Goal: Task Accomplishment & Management: Use online tool/utility

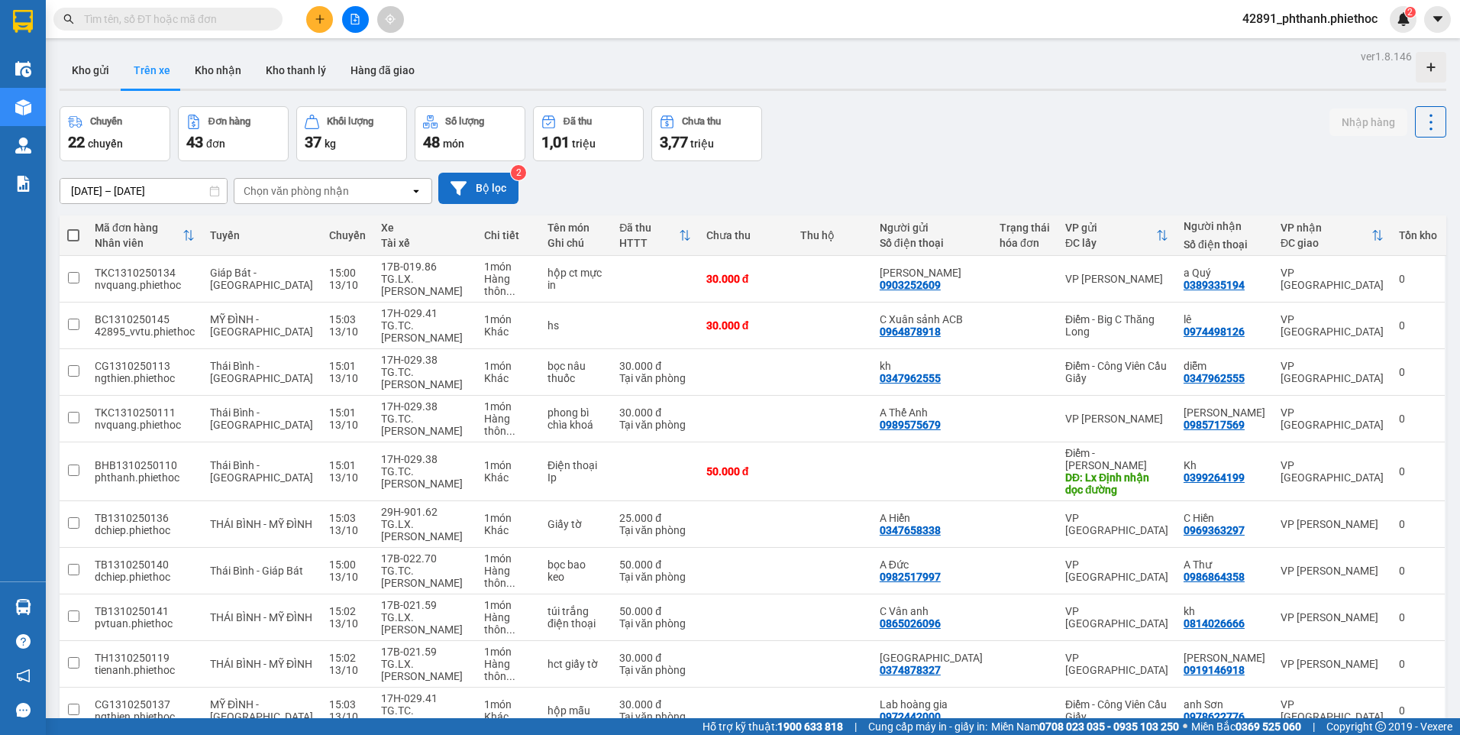
click at [473, 196] on button "Bộ lọc" at bounding box center [478, 188] width 80 height 31
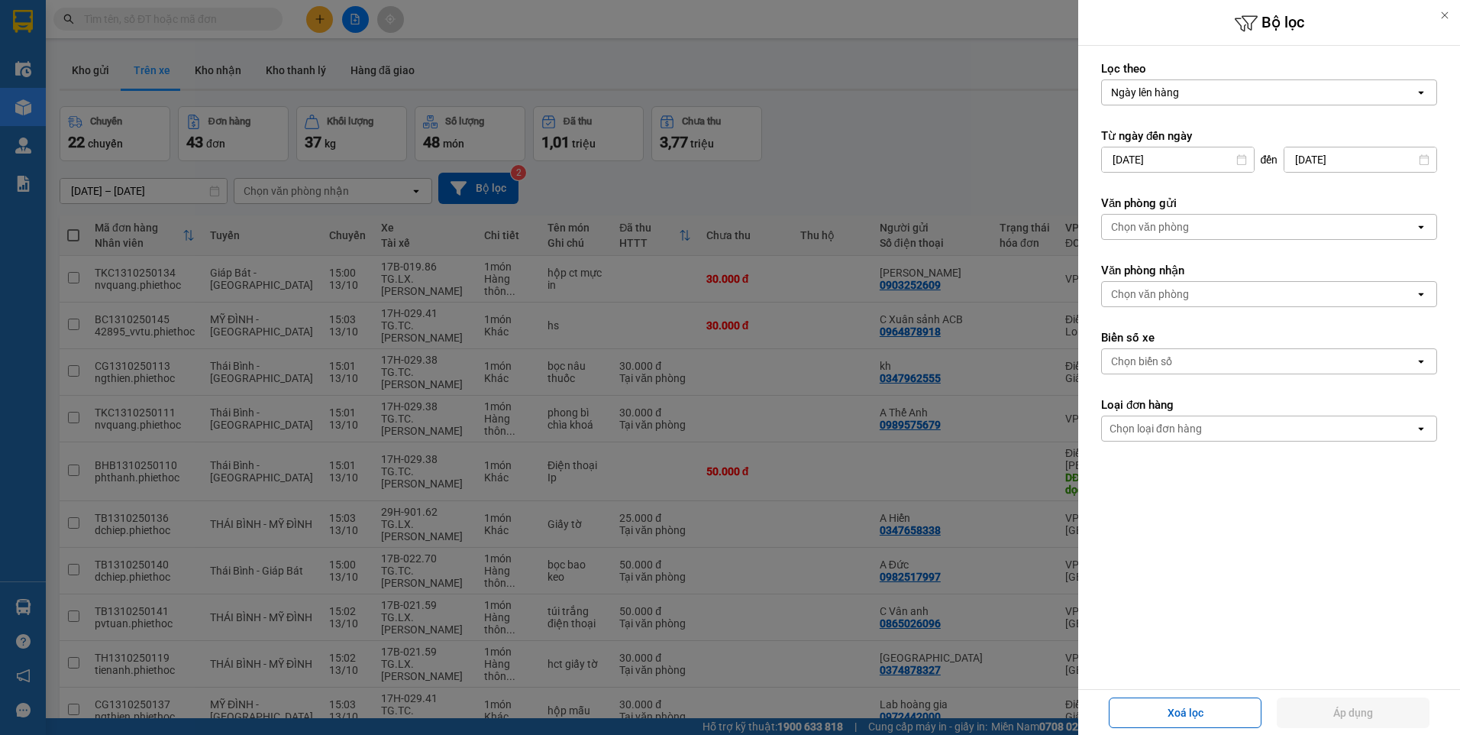
click at [1160, 363] on div "Chọn biển số" at bounding box center [1141, 361] width 61 height 15
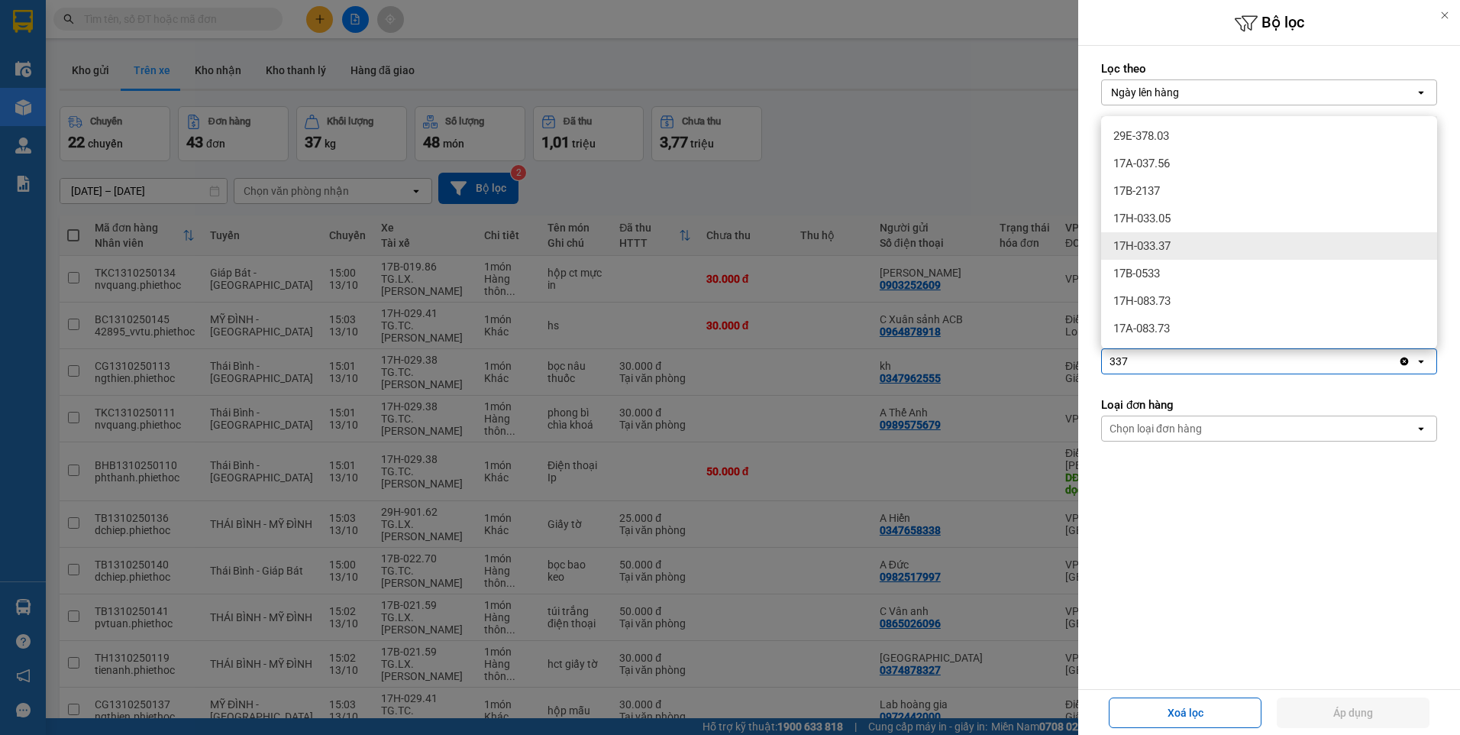
type input "337"
click at [1188, 249] on div "17H-033.37" at bounding box center [1269, 245] width 336 height 27
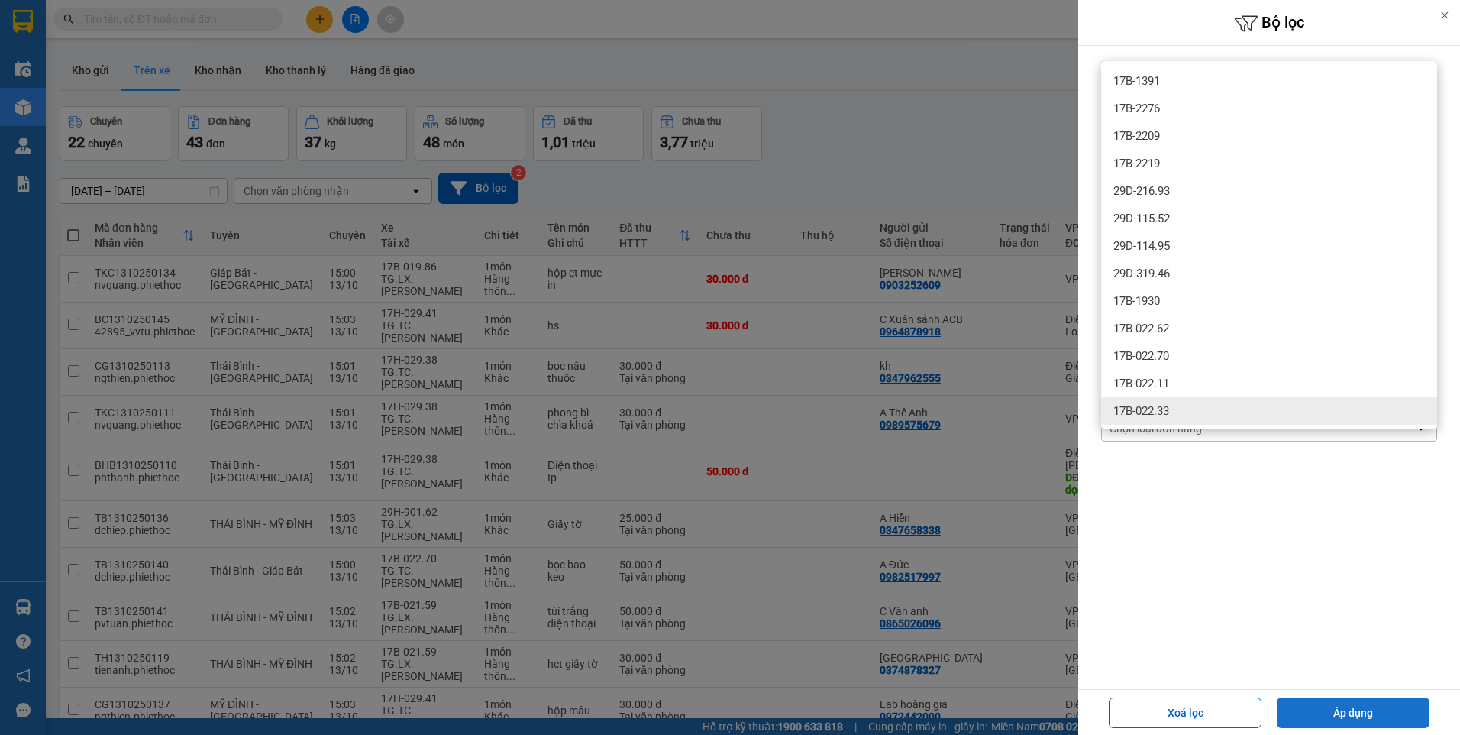
click at [1339, 701] on button "Áp dụng" at bounding box center [1353, 712] width 153 height 31
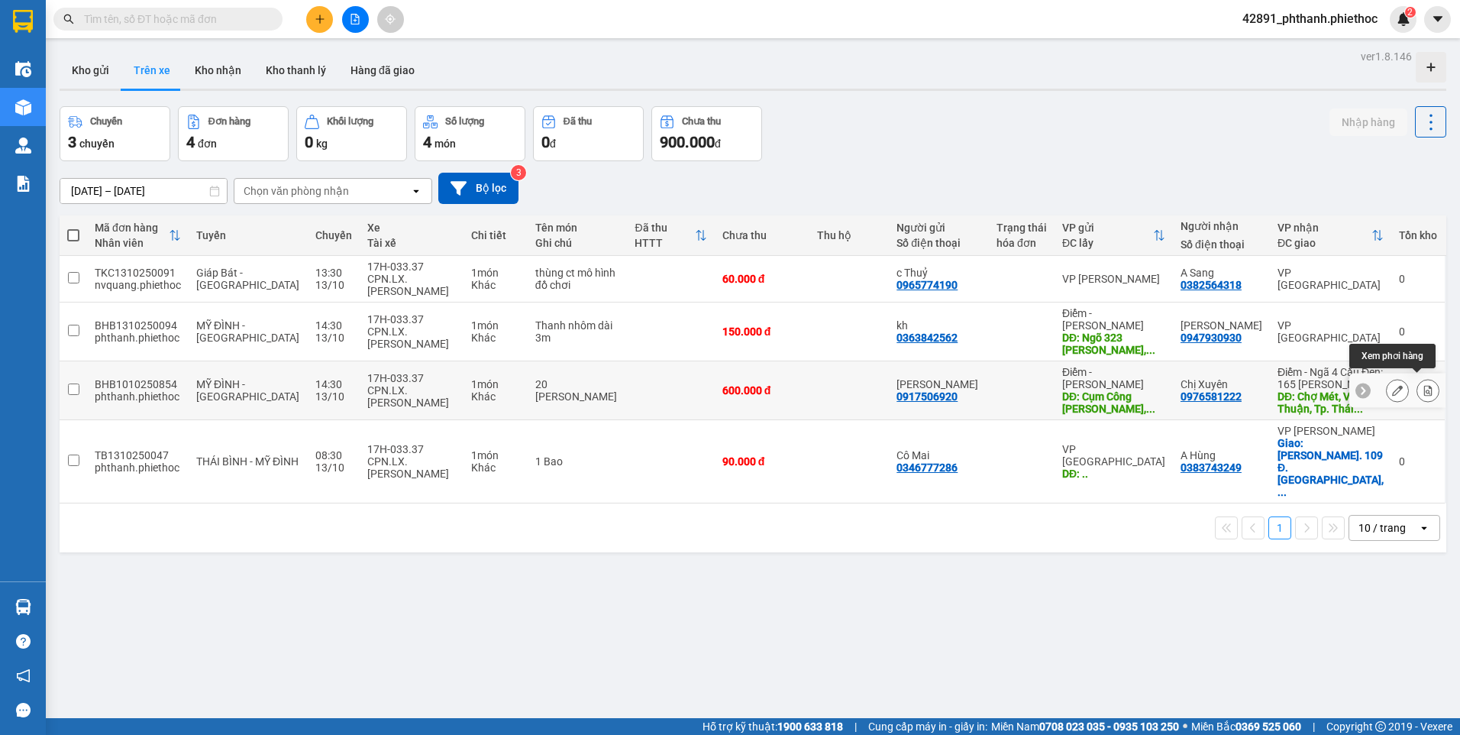
click at [1423, 385] on icon at bounding box center [1428, 390] width 11 height 11
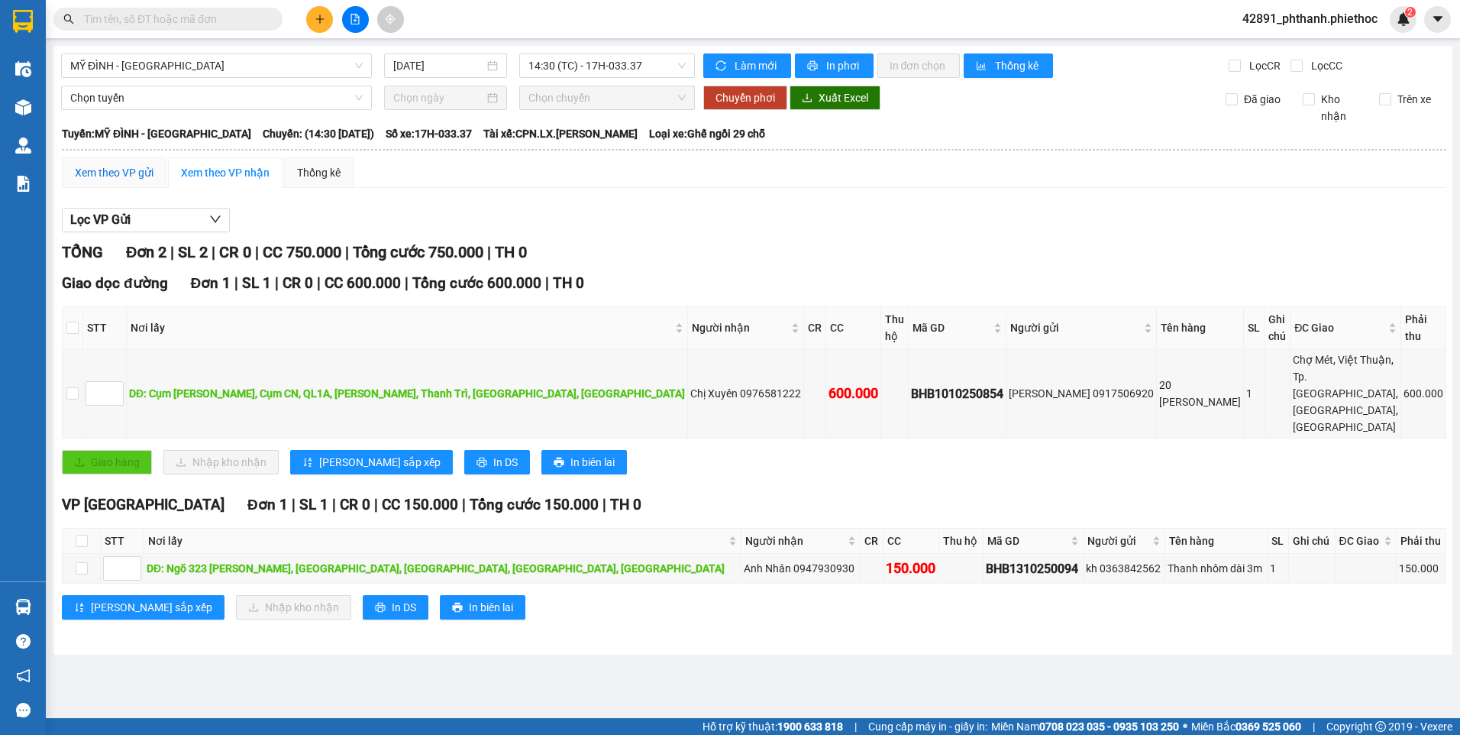
click at [99, 176] on div "Xem theo VP gửi" at bounding box center [114, 172] width 79 height 17
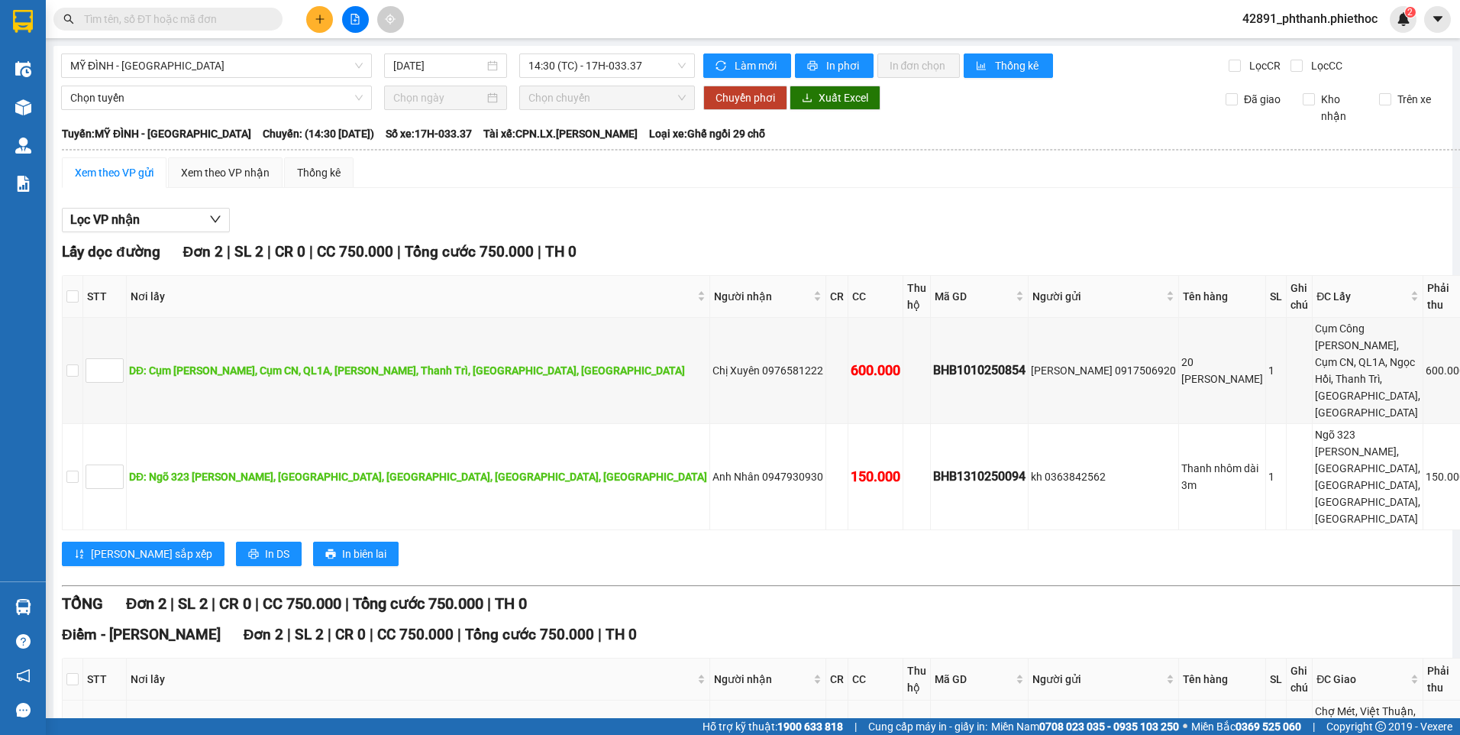
click at [79, 734] on input "checkbox" at bounding box center [72, 744] width 12 height 12
checkbox input "true"
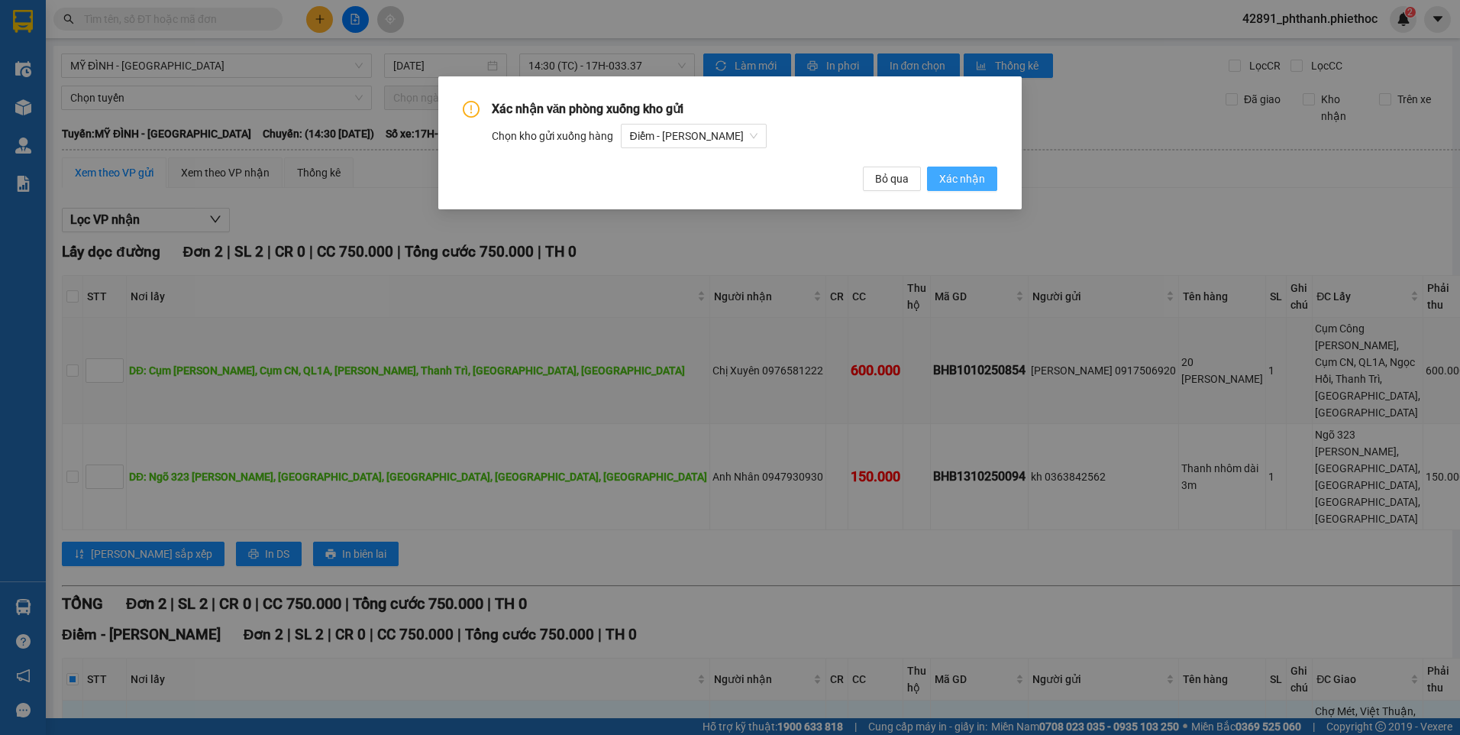
click at [950, 172] on span "Xác nhận" at bounding box center [962, 178] width 46 height 17
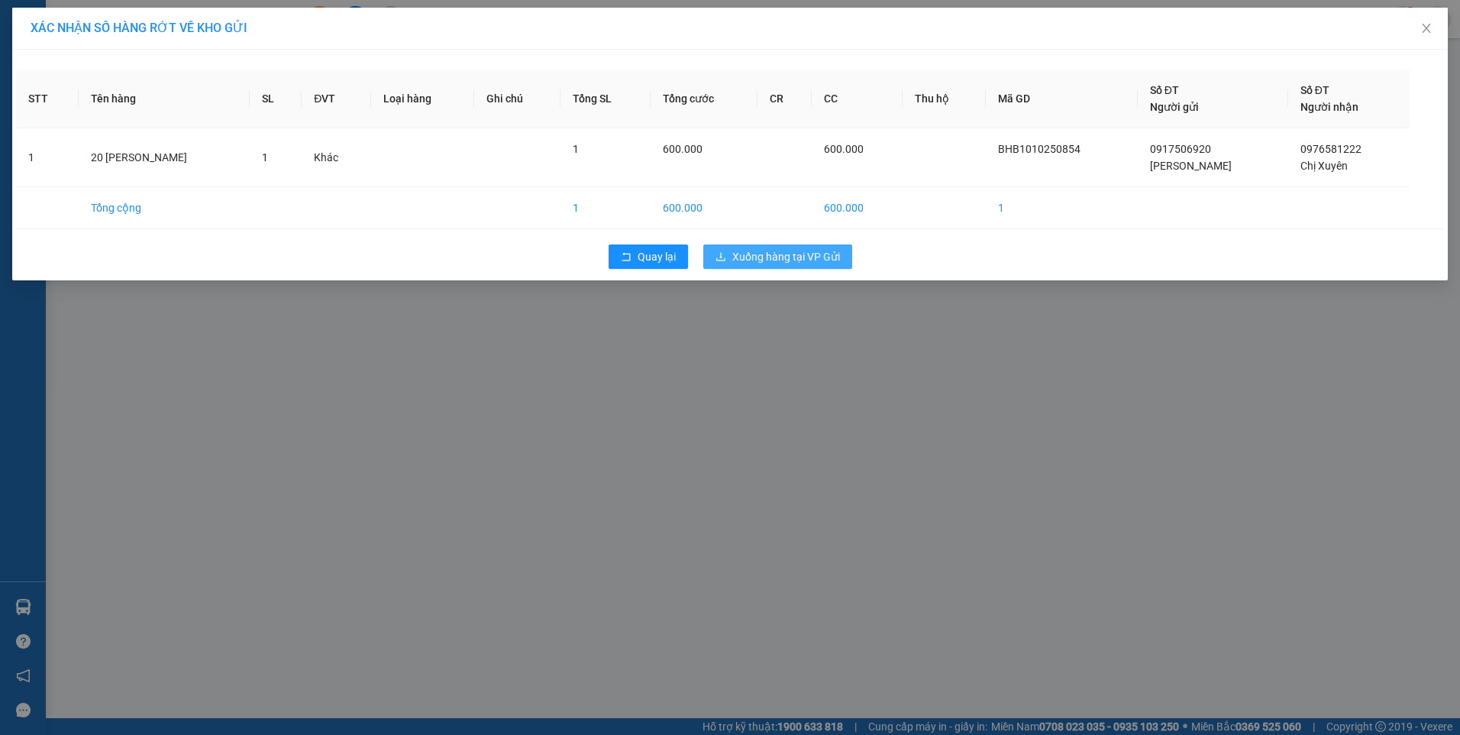
click at [792, 260] on span "Xuống hàng tại VP Gửi" at bounding box center [786, 256] width 108 height 17
